Goal: Task Accomplishment & Management: Manage account settings

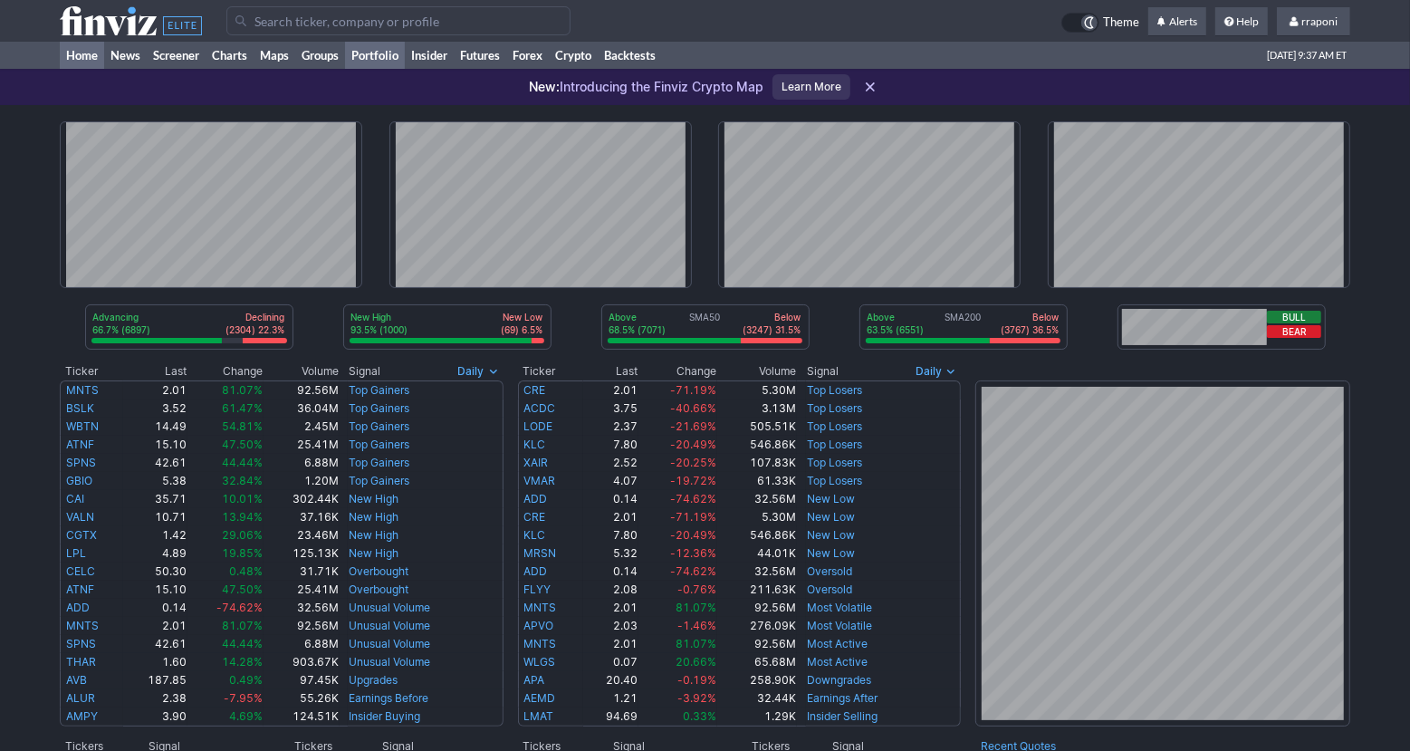
click at [392, 68] on link "Portfolio" at bounding box center [375, 55] width 60 height 27
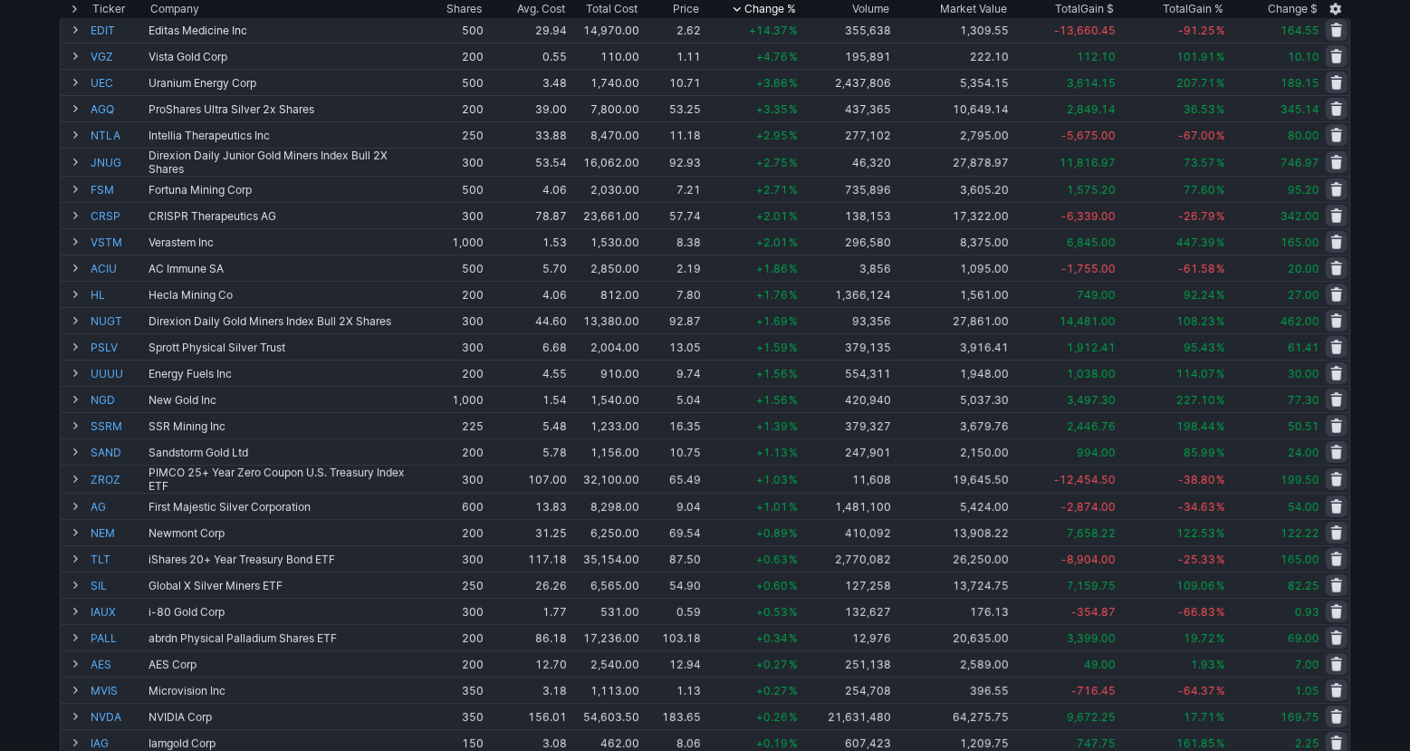
scroll to position [56, 0]
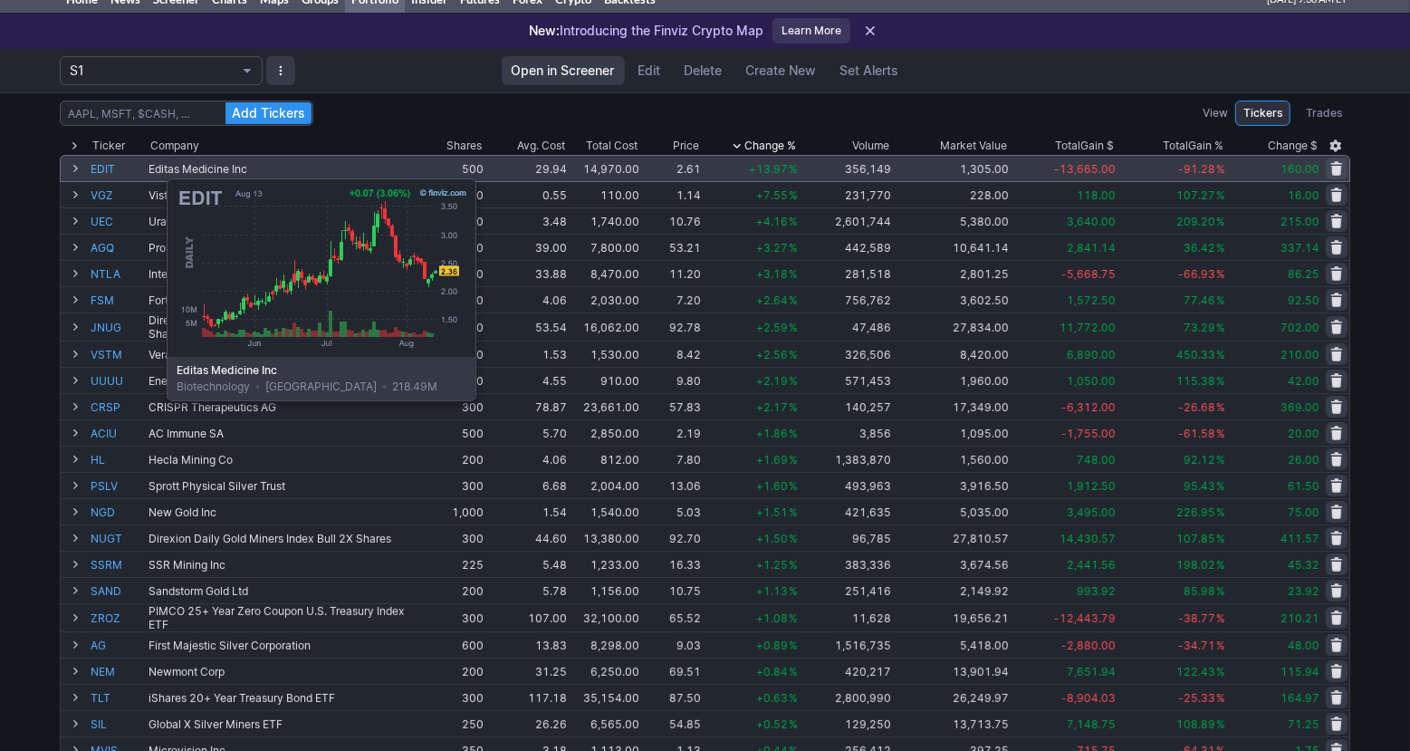
click at [121, 168] on link "EDIT" at bounding box center [118, 168] width 54 height 25
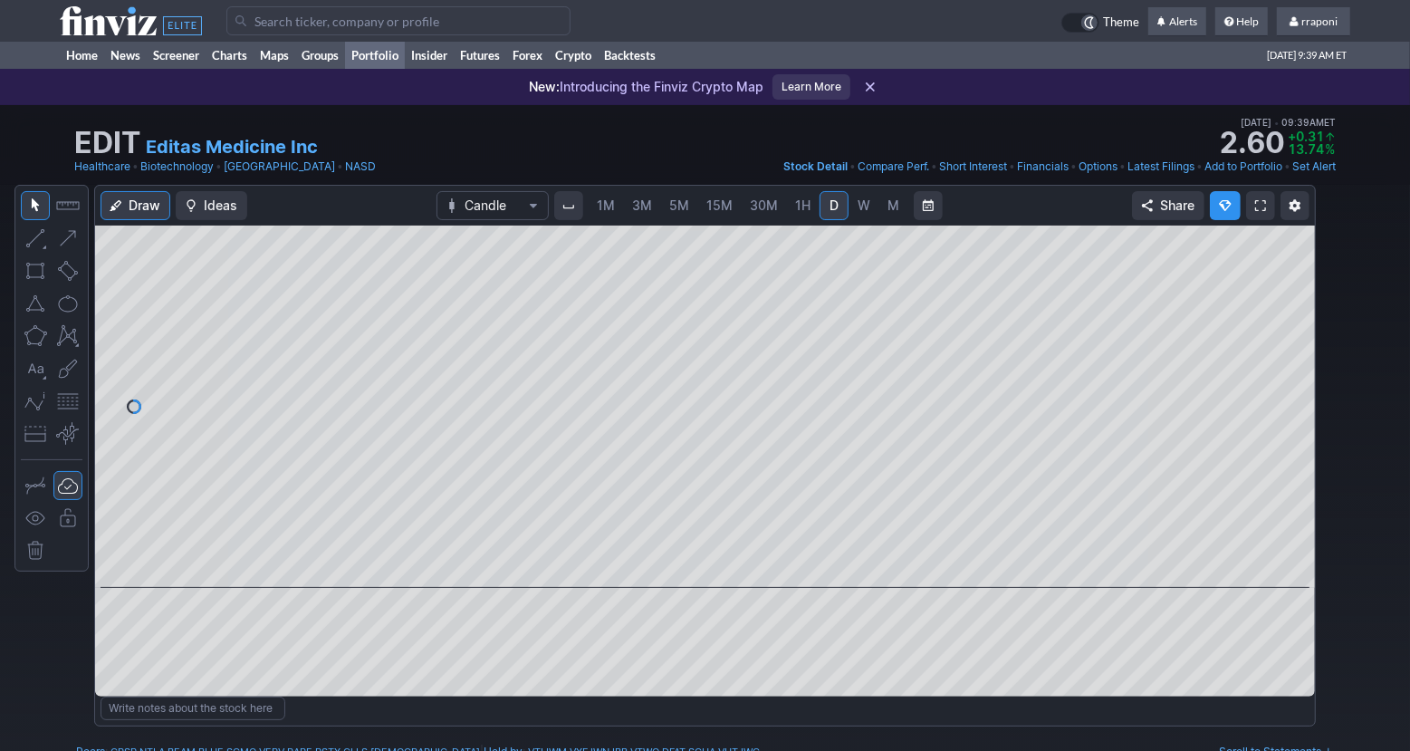
click at [402, 62] on link "Portfolio" at bounding box center [375, 55] width 60 height 27
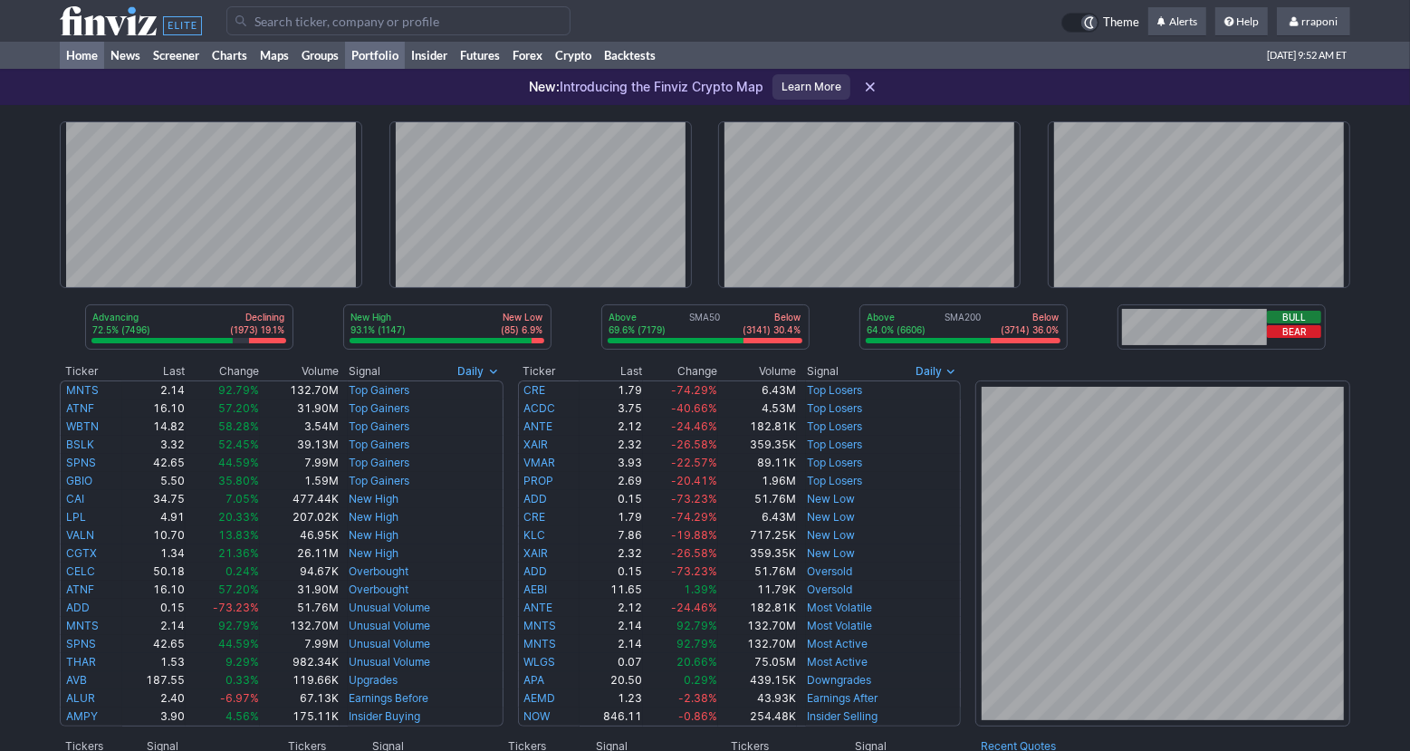
click at [397, 49] on link "Portfolio" at bounding box center [375, 55] width 60 height 27
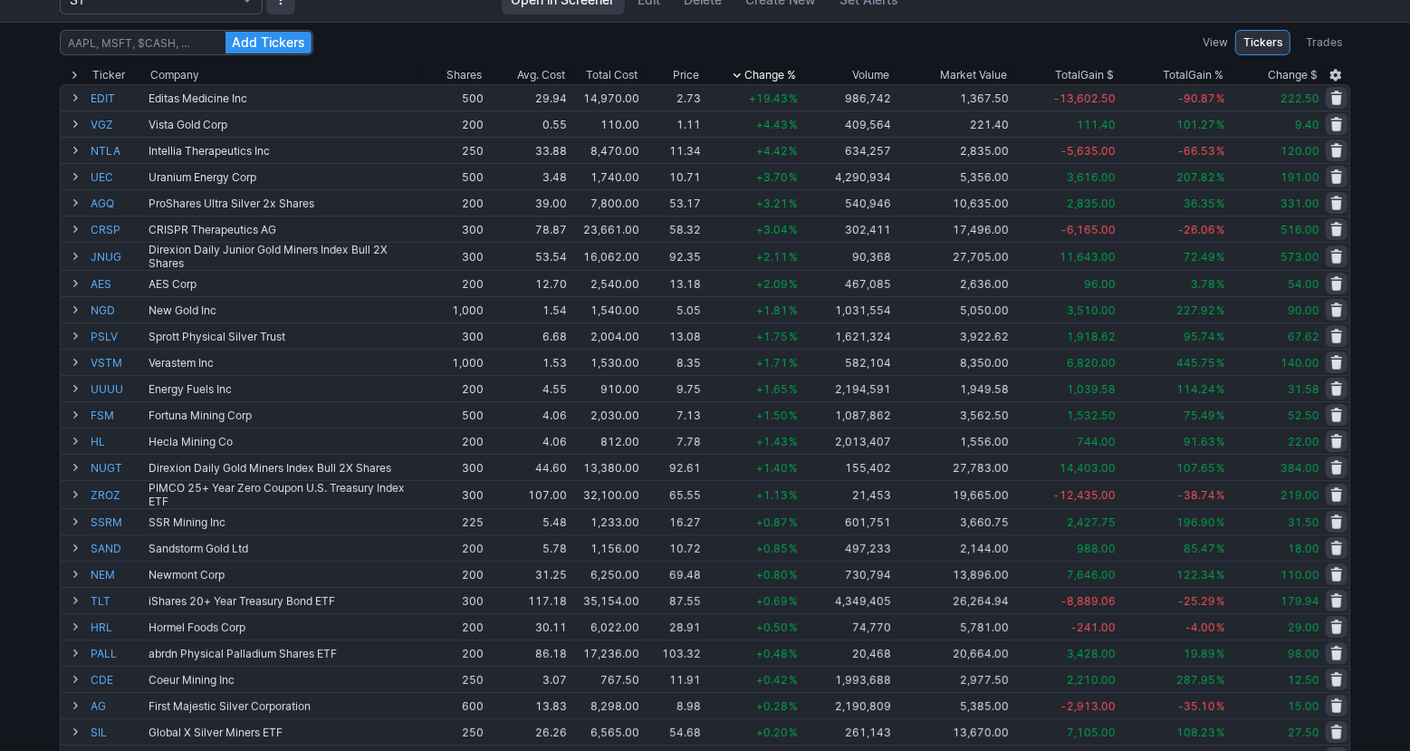
scroll to position [96, 0]
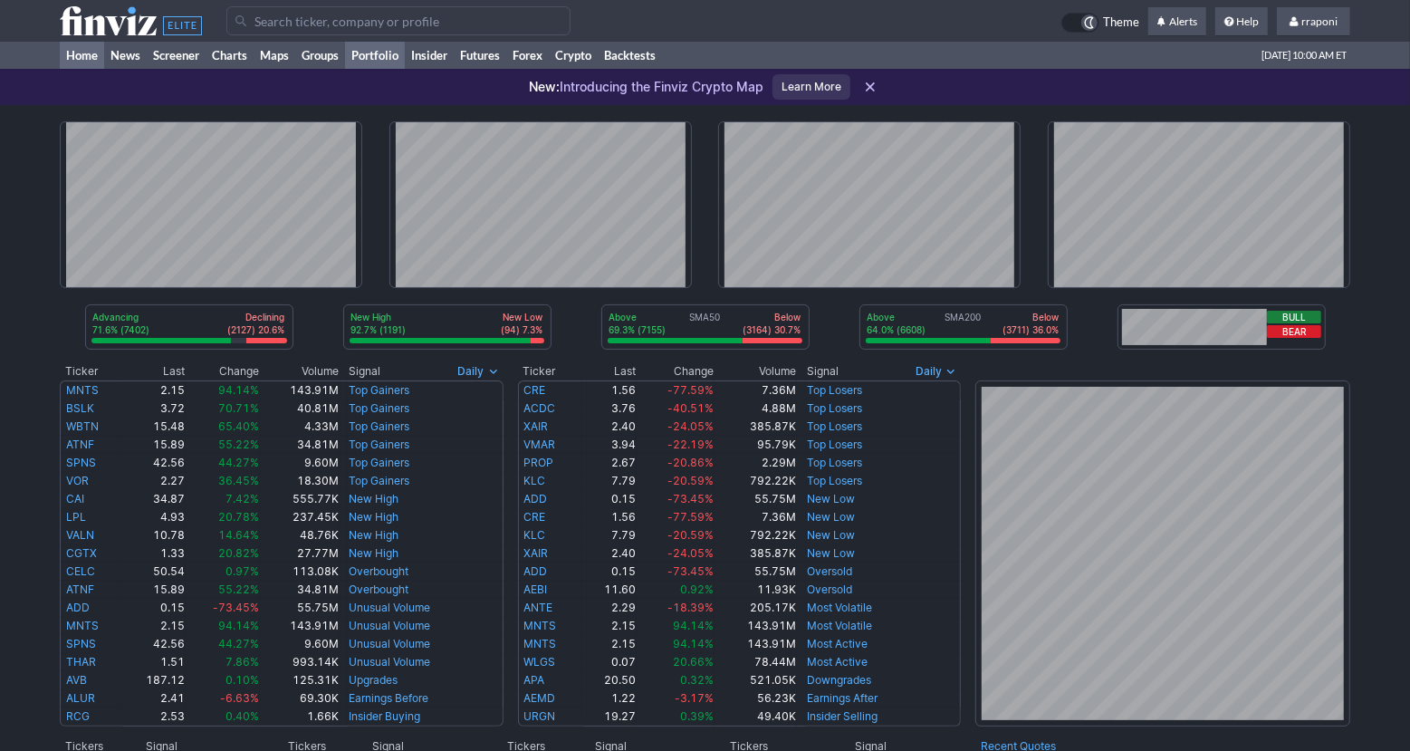
click at [399, 61] on link "Portfolio" at bounding box center [375, 55] width 60 height 27
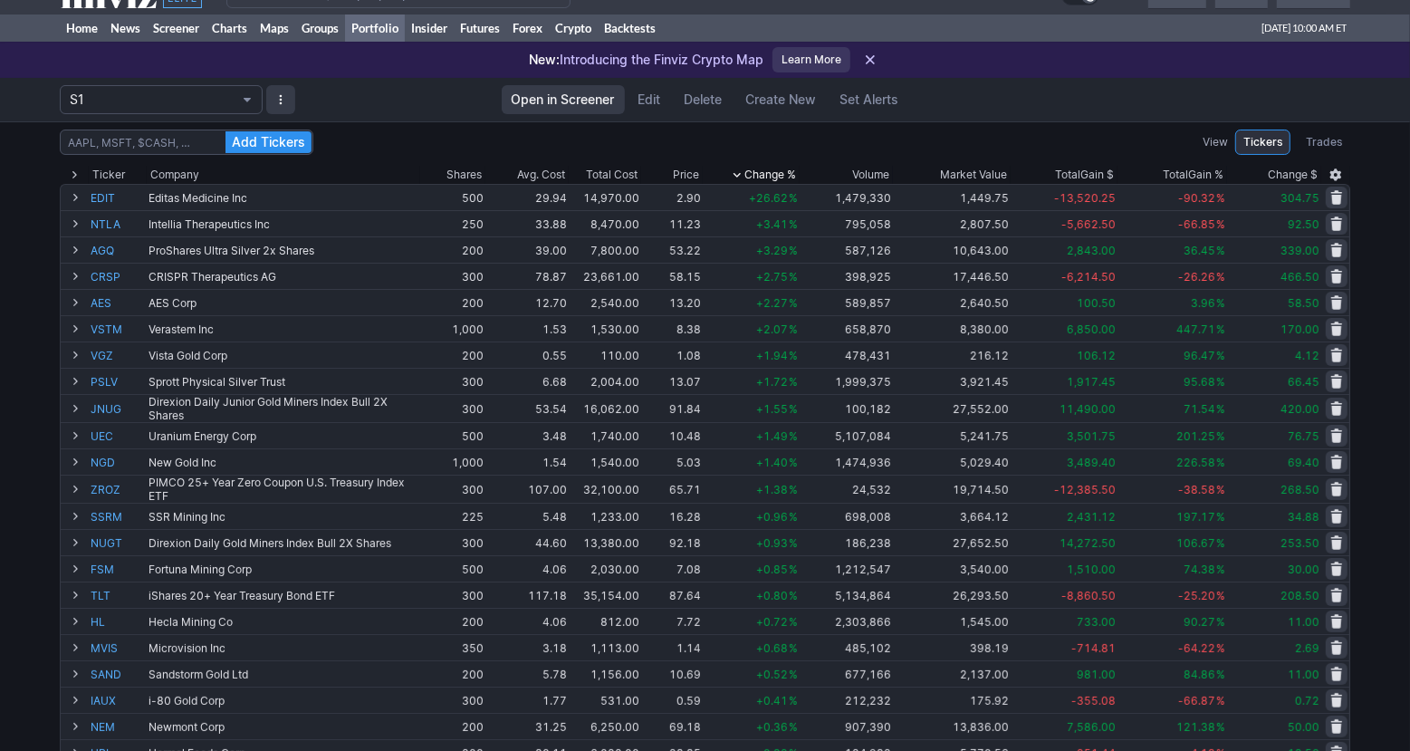
scroll to position [34, 0]
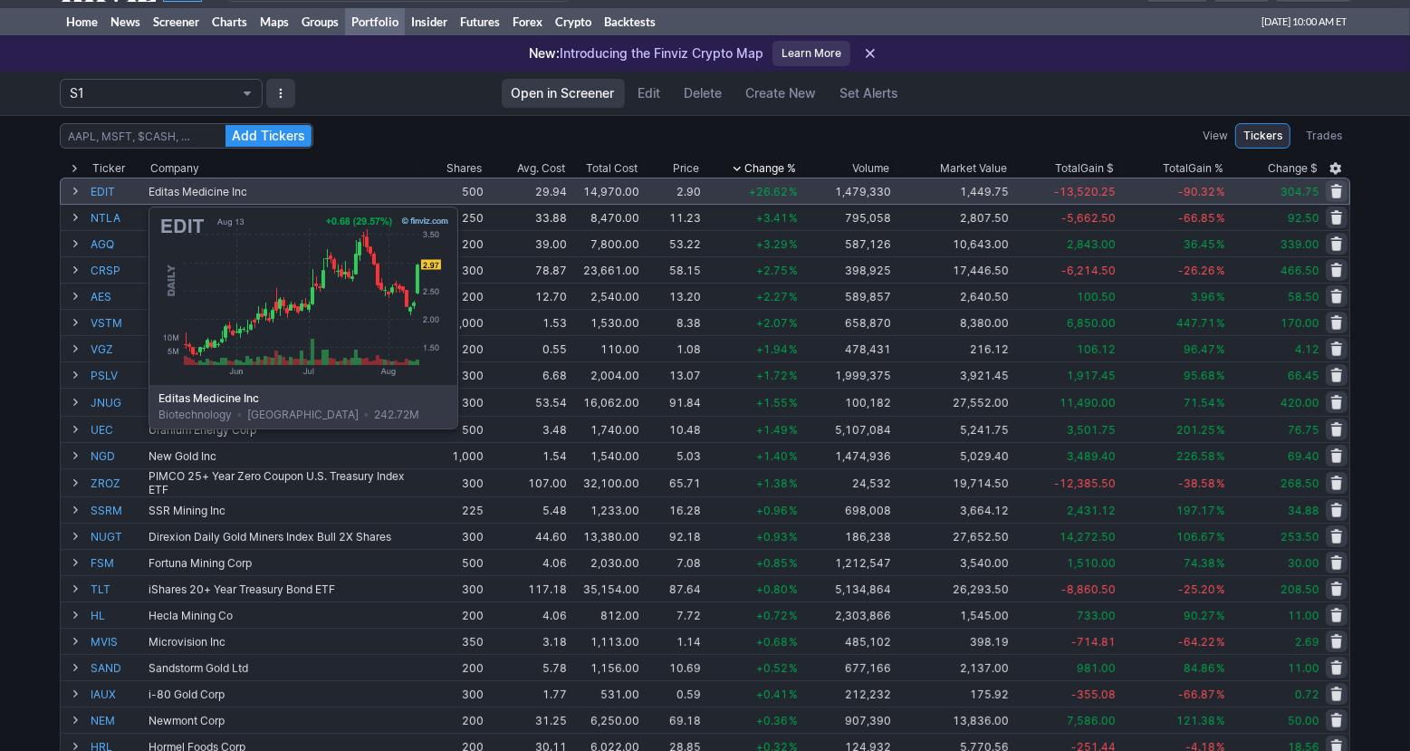
click at [103, 197] on link "EDIT" at bounding box center [118, 190] width 54 height 25
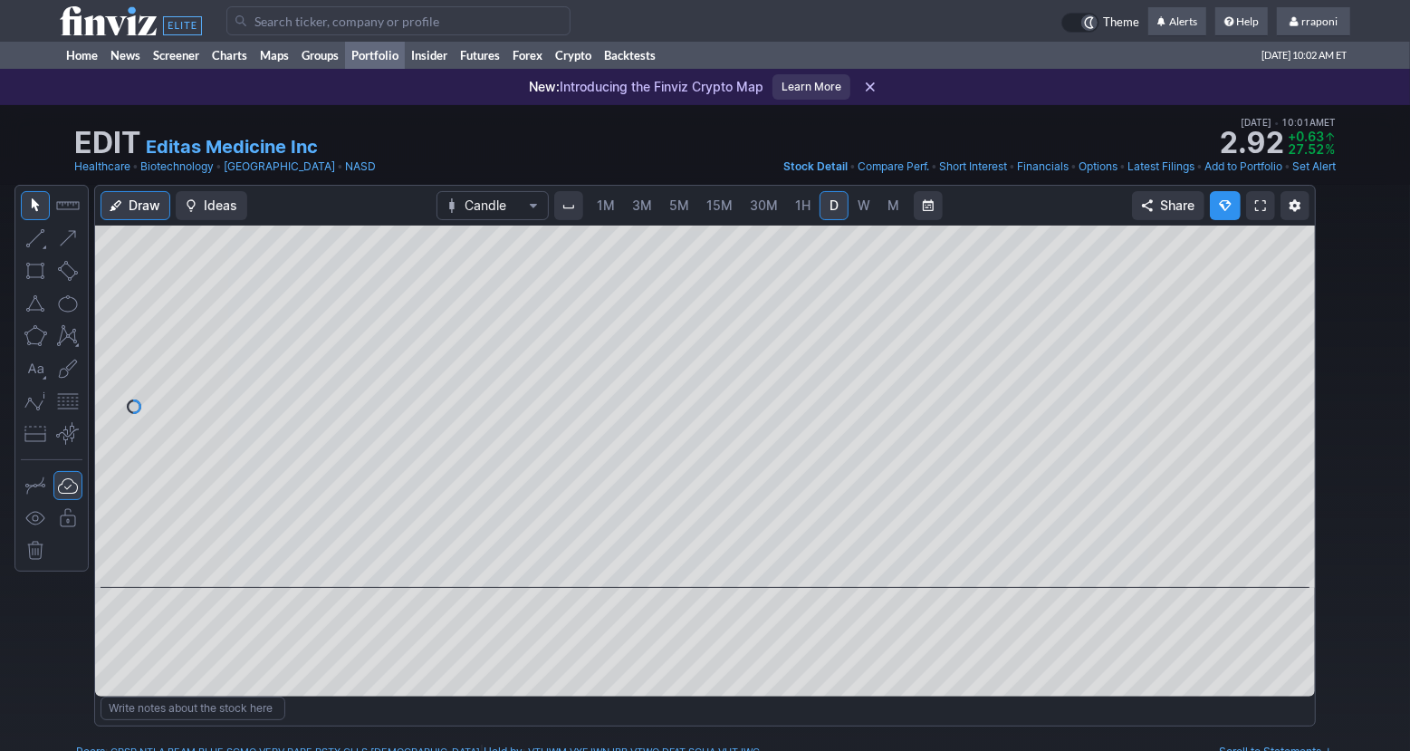
click at [401, 60] on link "Portfolio" at bounding box center [375, 55] width 60 height 27
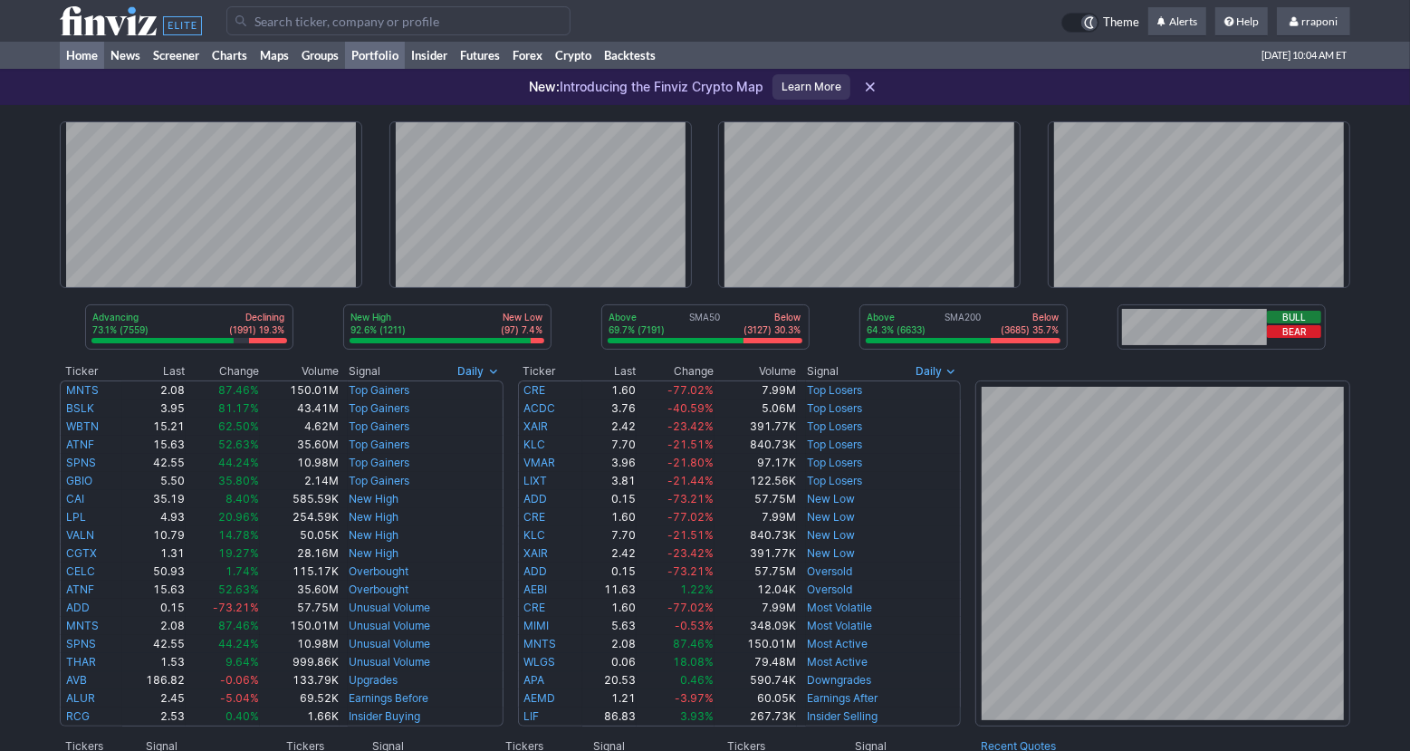
click at [386, 62] on link "Portfolio" at bounding box center [375, 55] width 60 height 27
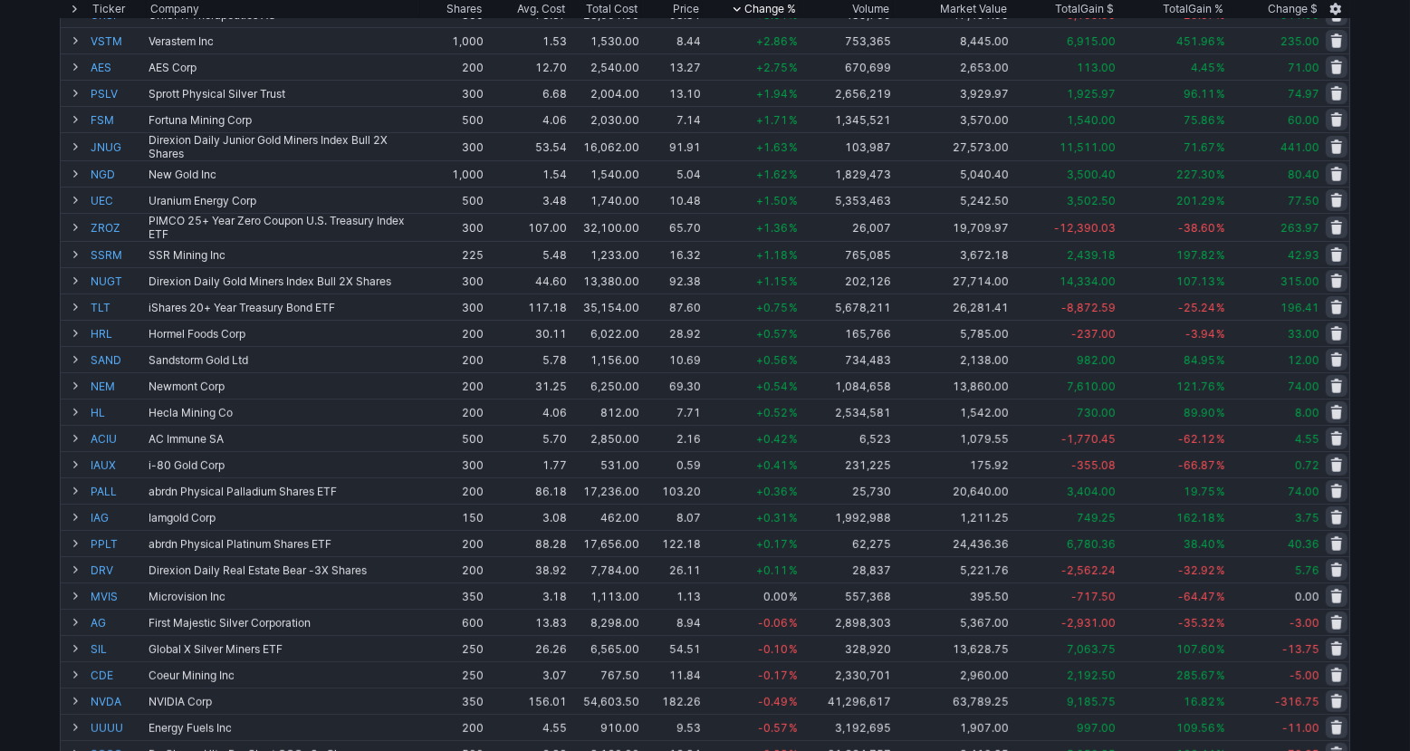
scroll to position [592, 0]
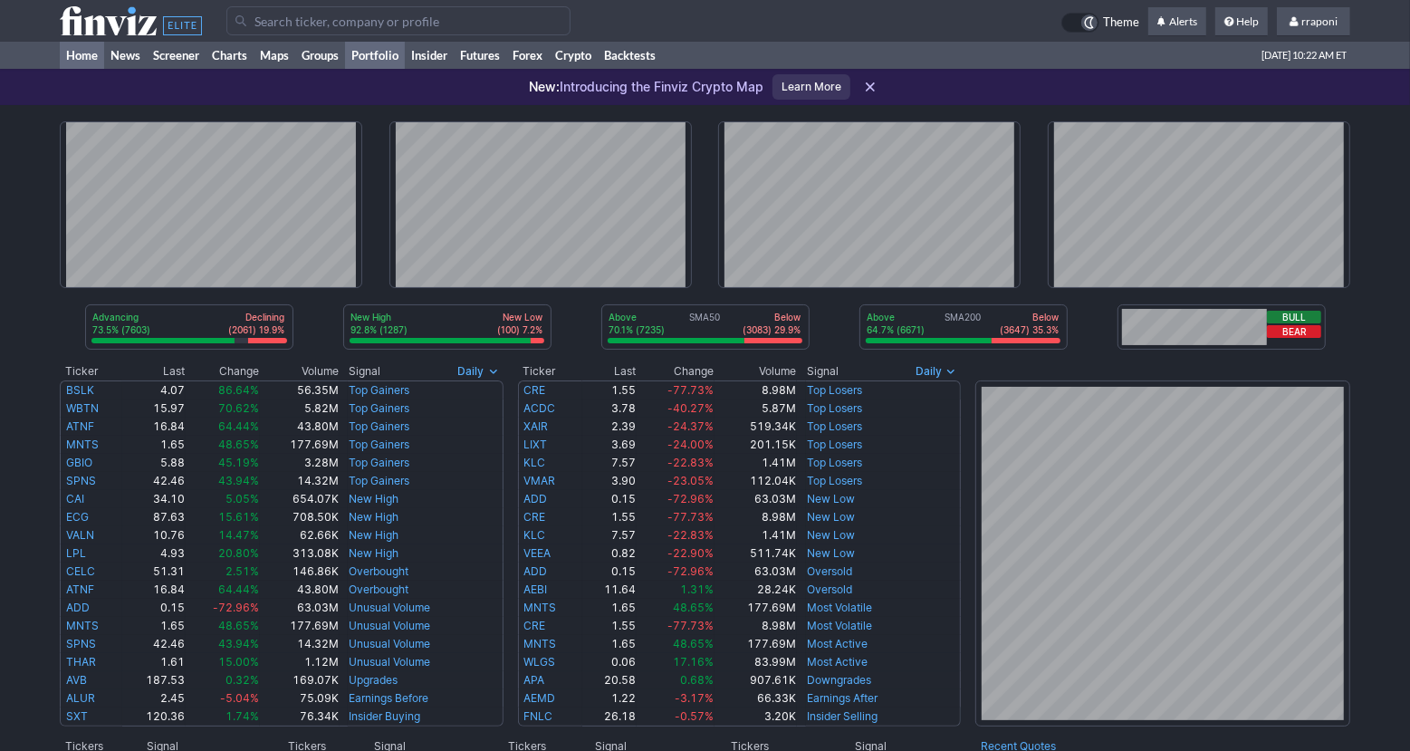
click at [394, 63] on link "Portfolio" at bounding box center [375, 55] width 60 height 27
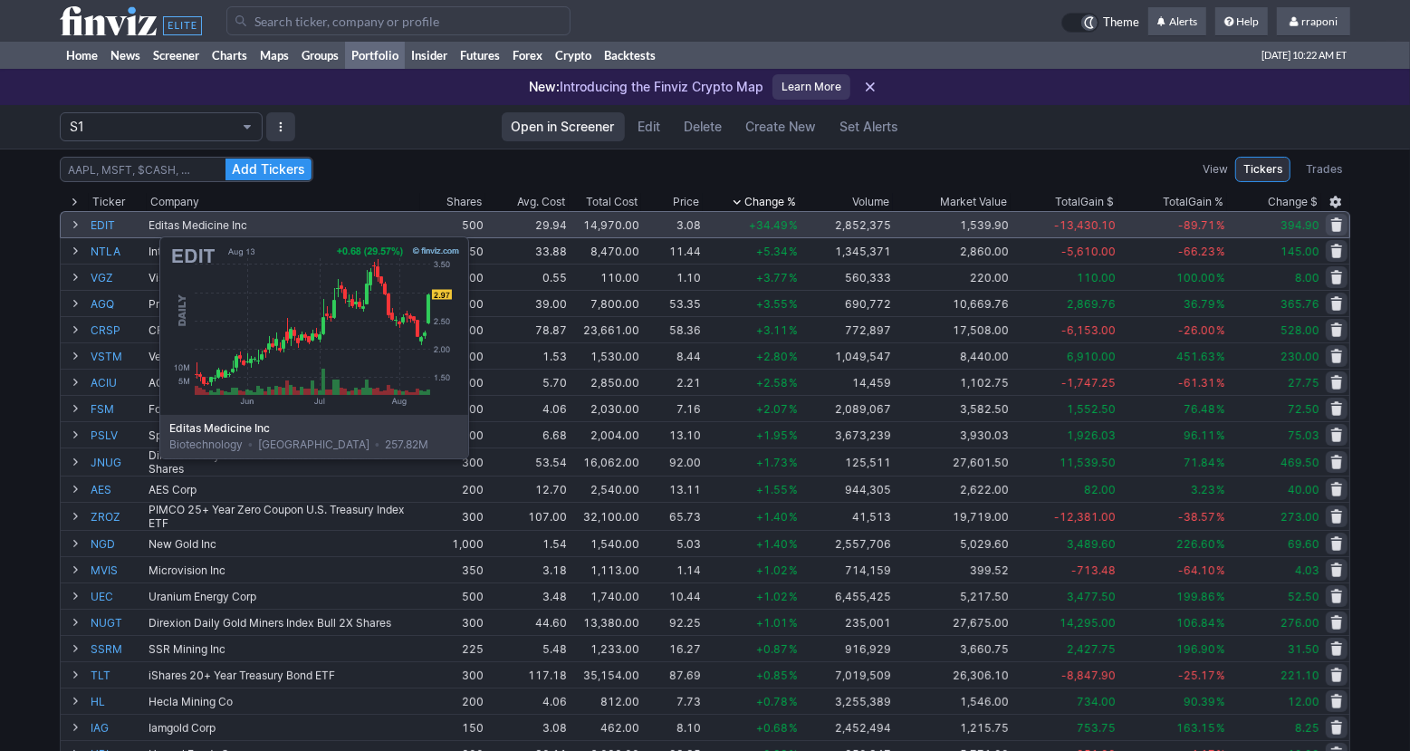
click at [114, 227] on link "EDIT" at bounding box center [118, 224] width 54 height 25
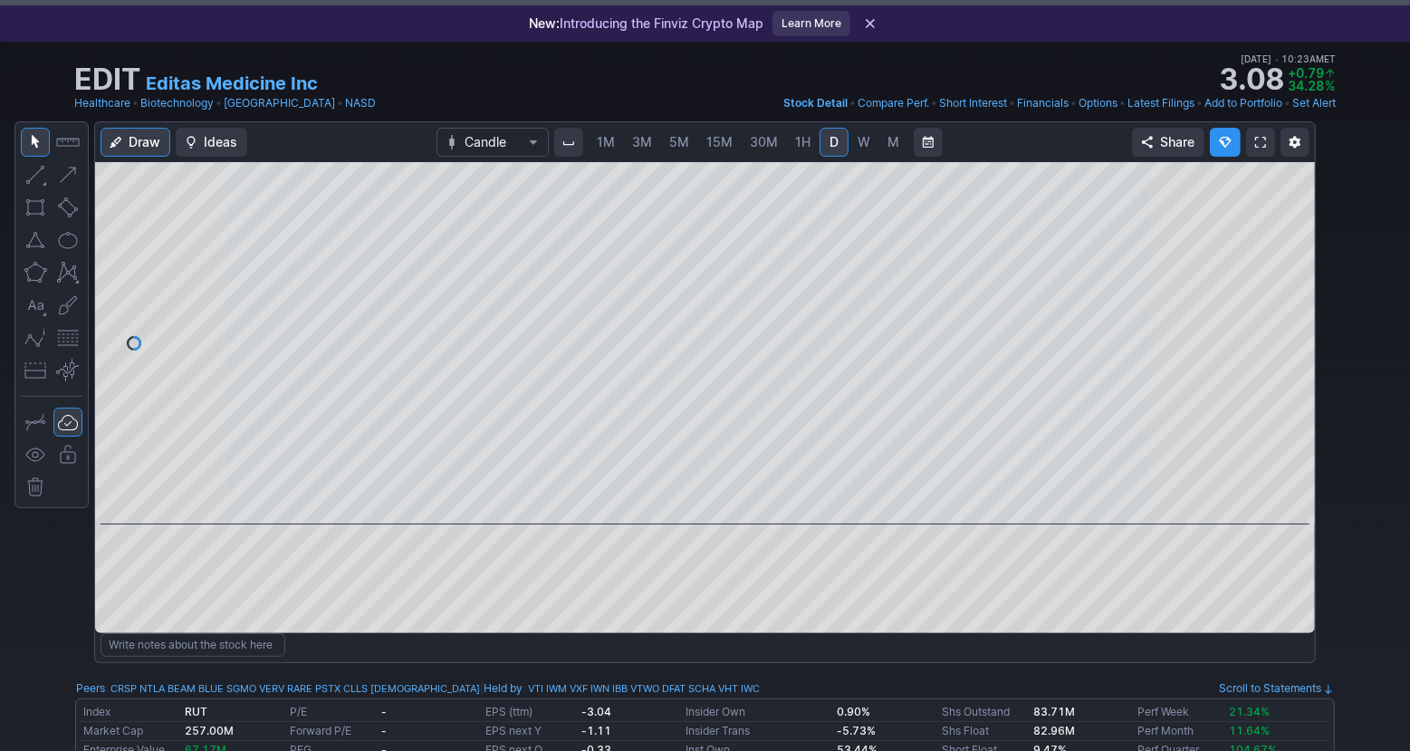
scroll to position [41, 0]
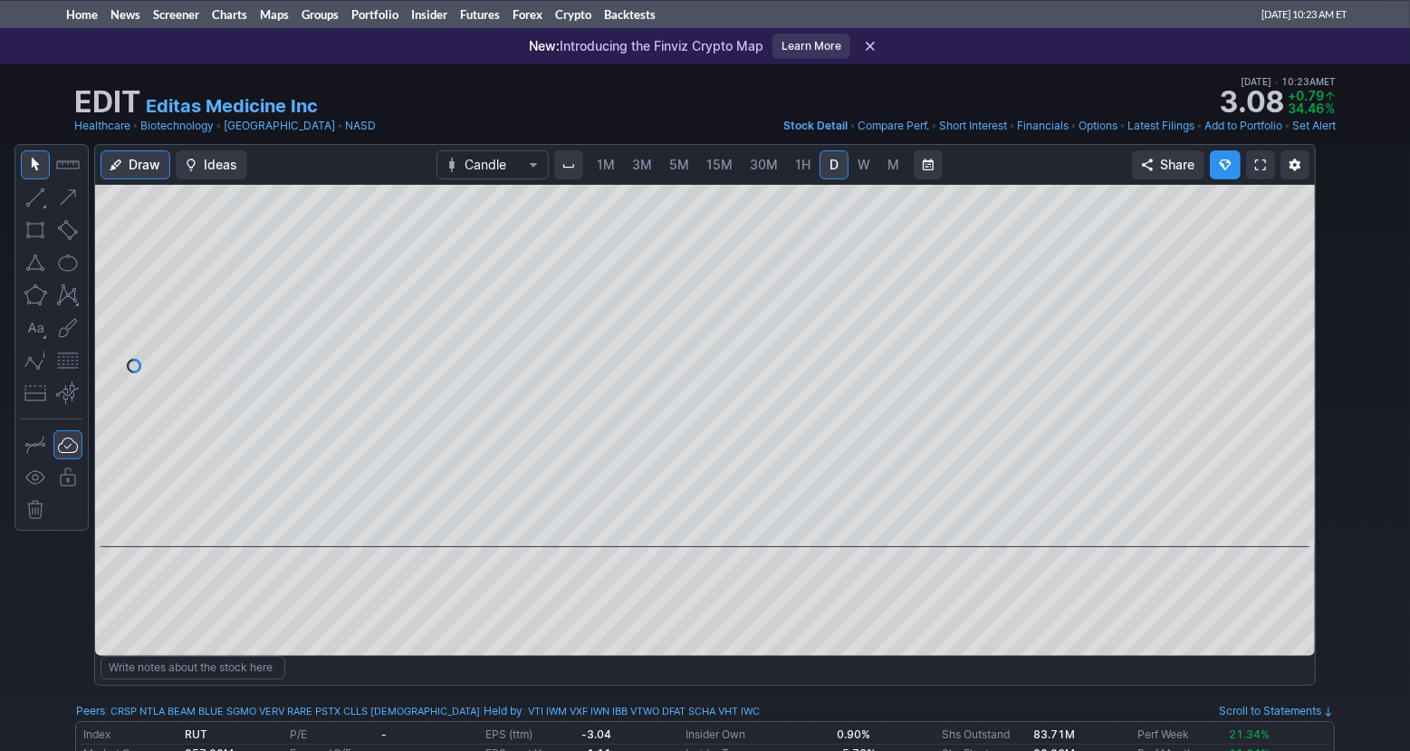
click at [1349, 339] on div "Draw Ideas Candle 1M 3M 5M 15M 30M 1H D W M Share" at bounding box center [705, 422] width 1410 height 556
